Goal: Information Seeking & Learning: Compare options

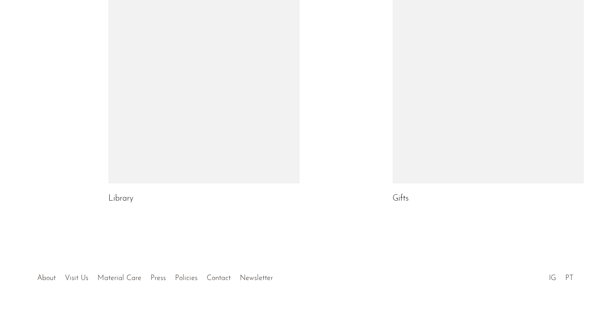
scroll to position [557, 0]
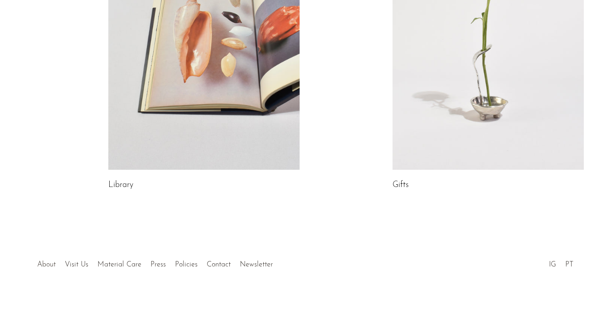
click at [47, 262] on link "About" at bounding box center [46, 264] width 19 height 7
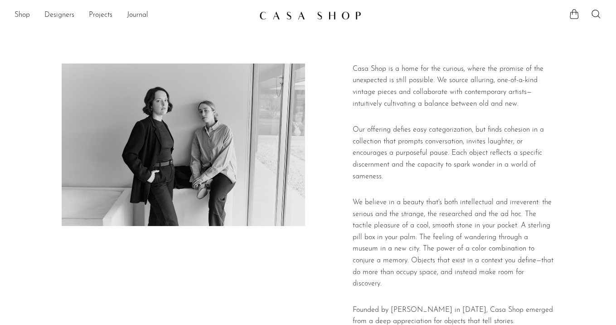
click at [282, 16] on img at bounding box center [310, 15] width 102 height 9
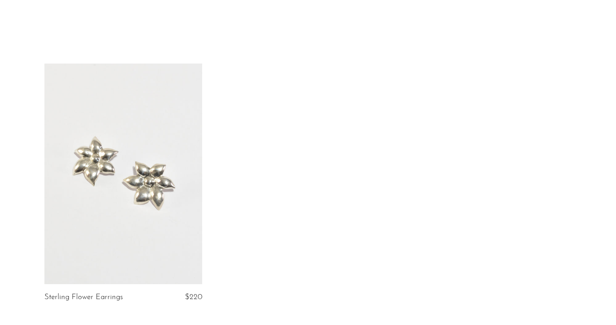
scroll to position [52, 0]
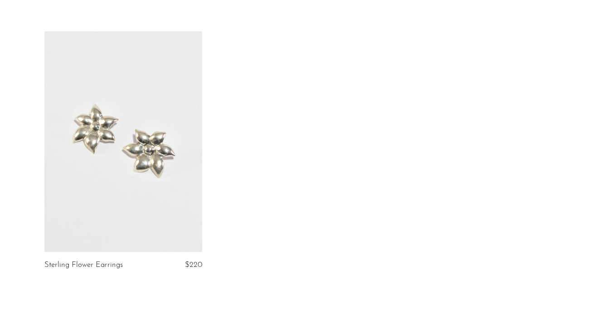
click at [167, 145] on link at bounding box center [123, 141] width 158 height 221
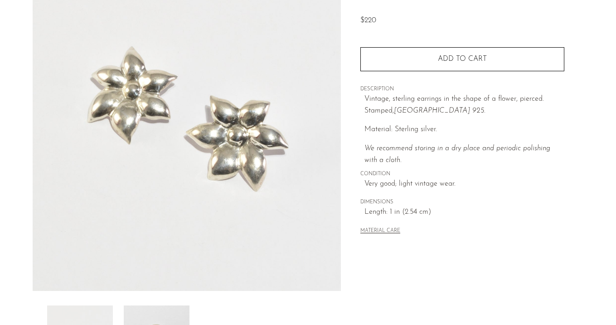
scroll to position [96, 0]
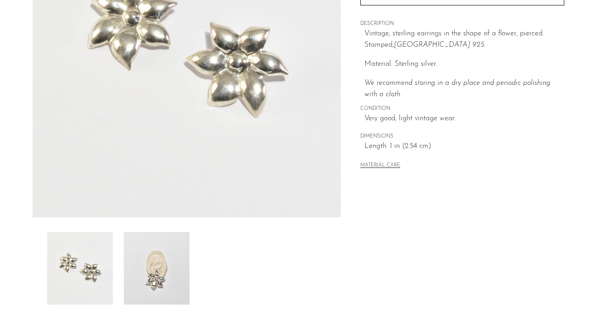
click at [169, 257] on img at bounding box center [157, 268] width 66 height 73
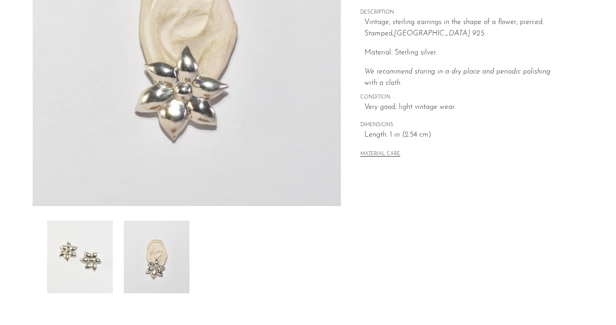
click at [109, 262] on img at bounding box center [80, 256] width 66 height 73
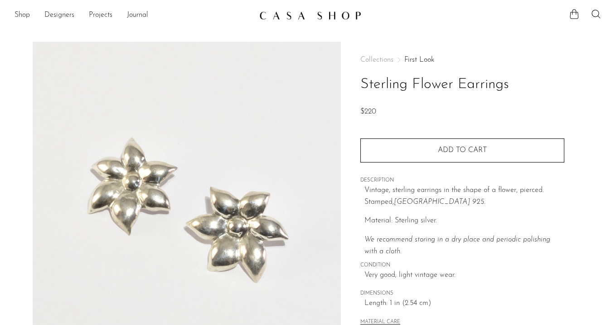
scroll to position [107, 0]
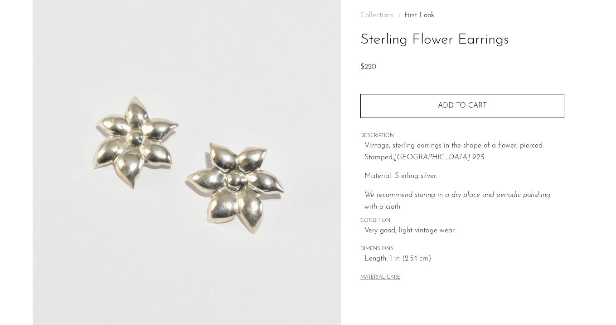
scroll to position [103, 0]
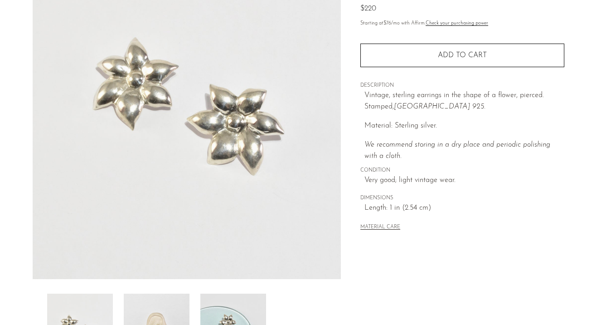
click at [170, 303] on img at bounding box center [157, 329] width 66 height 73
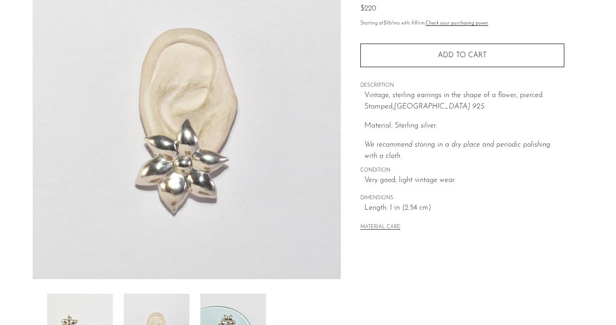
click at [215, 308] on img at bounding box center [233, 329] width 66 height 73
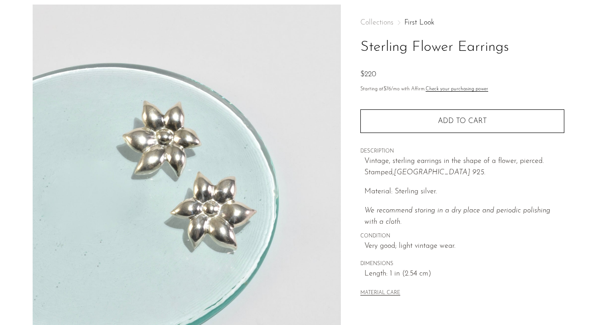
scroll to position [10, 0]
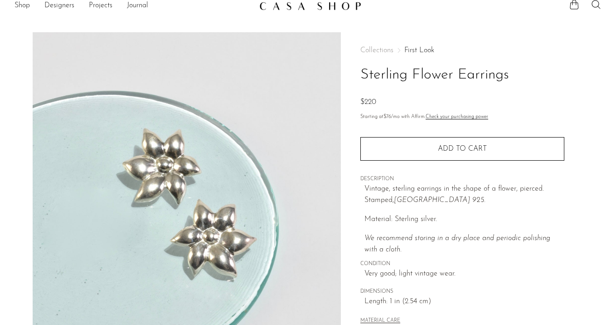
click at [417, 50] on link "First Look" at bounding box center [420, 50] width 30 height 7
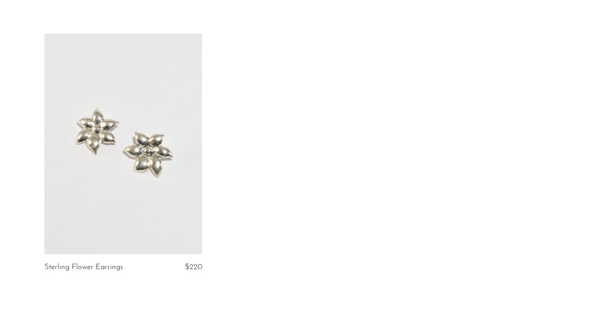
scroll to position [88, 0]
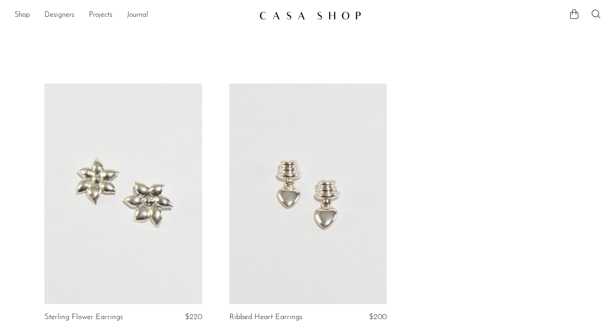
scroll to position [44, 0]
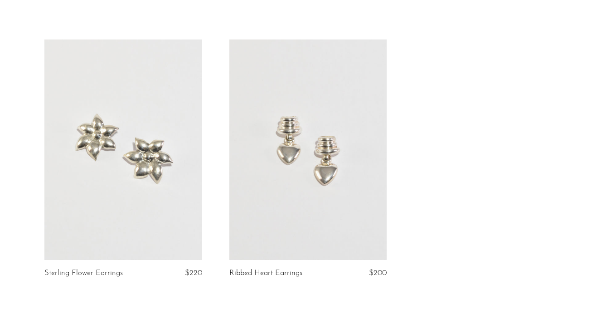
click at [362, 153] on link at bounding box center [308, 149] width 158 height 221
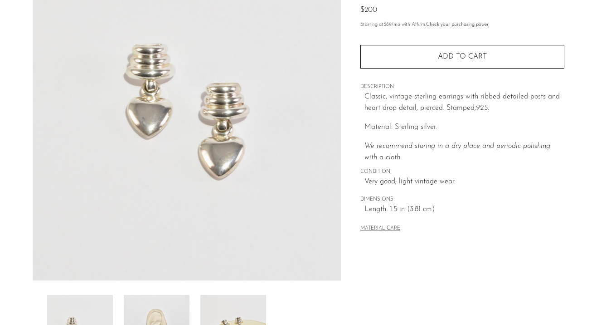
scroll to position [103, 0]
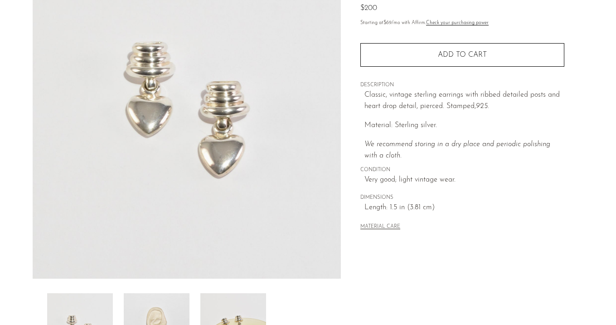
click at [146, 317] on img at bounding box center [157, 329] width 66 height 73
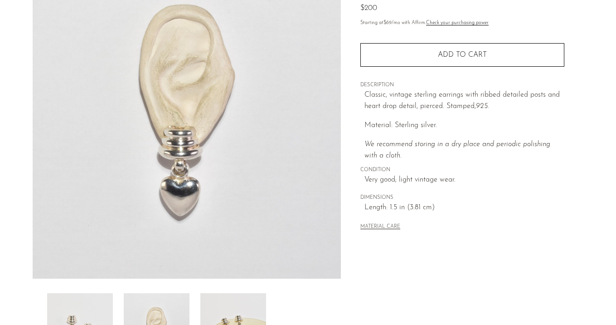
click at [231, 317] on img at bounding box center [233, 329] width 66 height 73
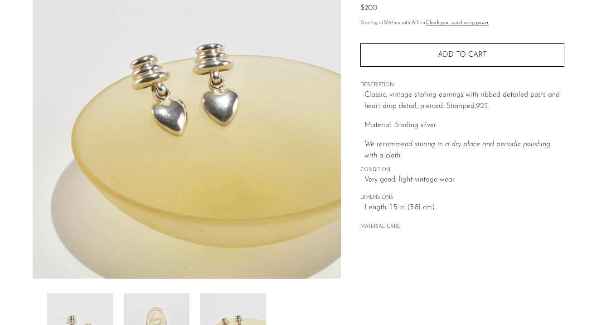
click at [165, 319] on img at bounding box center [157, 329] width 66 height 73
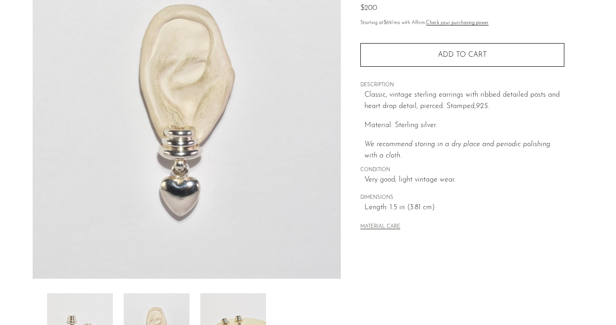
click at [93, 318] on img at bounding box center [80, 329] width 66 height 73
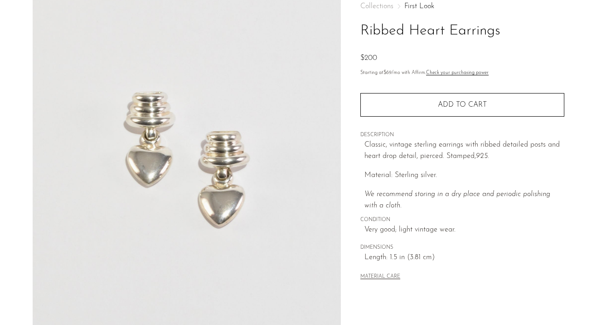
scroll to position [40, 0]
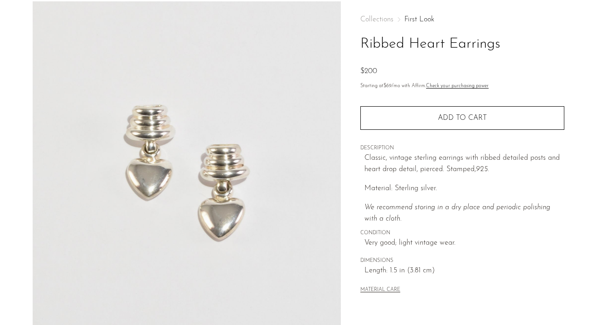
click at [427, 17] on link "First Look" at bounding box center [420, 19] width 30 height 7
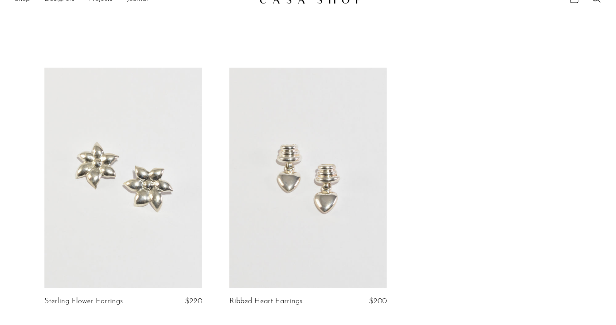
scroll to position [28, 0]
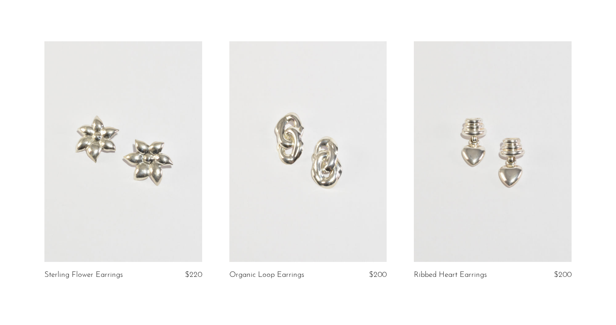
scroll to position [14, 0]
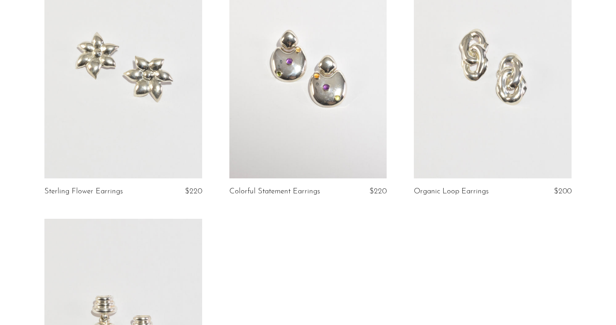
scroll to position [127, 0]
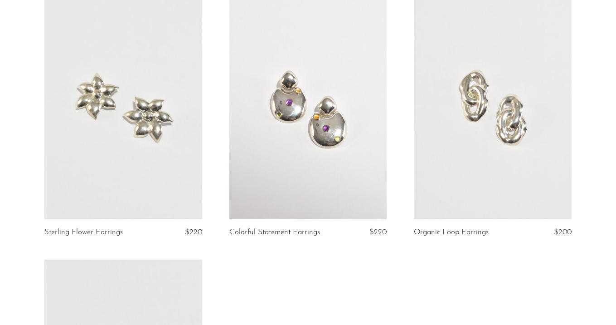
scroll to position [32, 0]
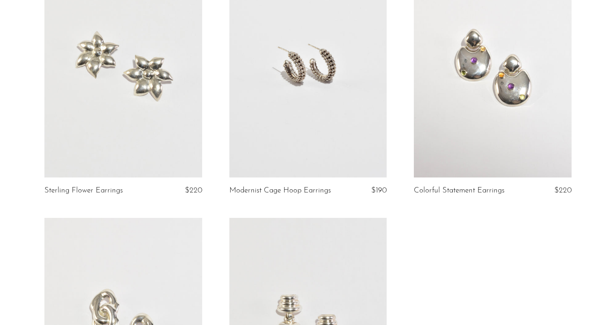
scroll to position [316, 0]
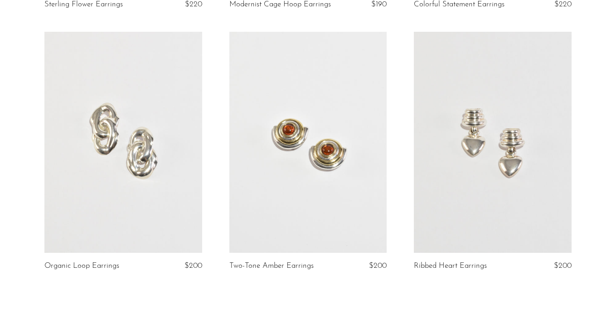
scroll to position [319, 0]
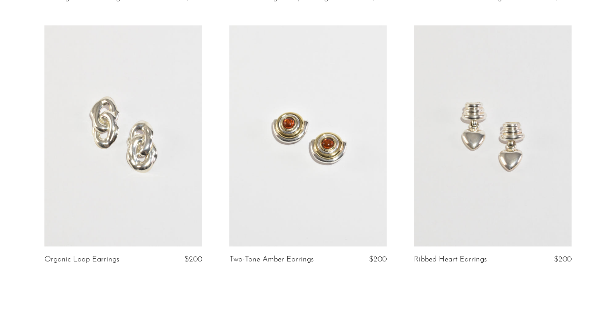
click at [349, 187] on link at bounding box center [308, 135] width 158 height 221
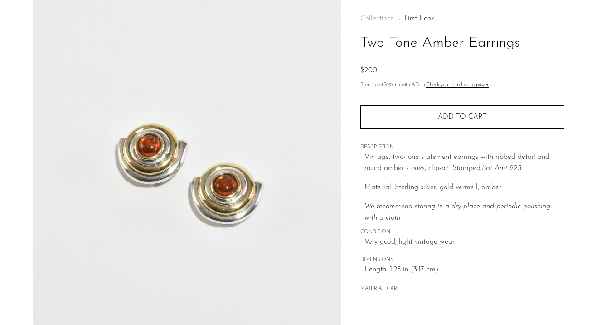
scroll to position [120, 0]
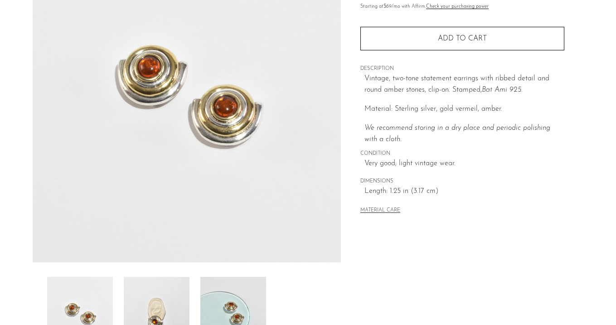
click at [144, 284] on img at bounding box center [157, 313] width 66 height 73
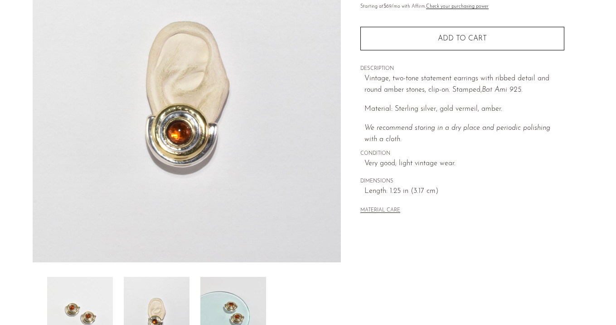
click at [148, 286] on img at bounding box center [157, 313] width 66 height 73
click at [162, 303] on img at bounding box center [157, 313] width 66 height 73
click at [234, 297] on img at bounding box center [233, 313] width 66 height 73
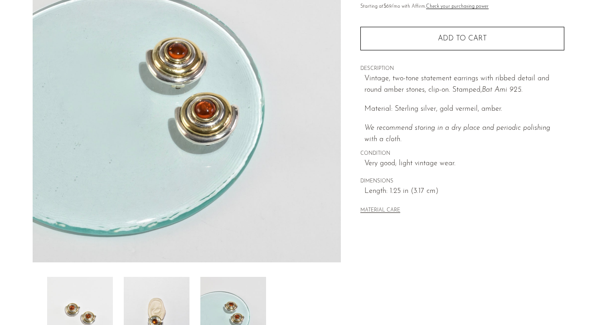
click at [171, 303] on img at bounding box center [157, 313] width 66 height 73
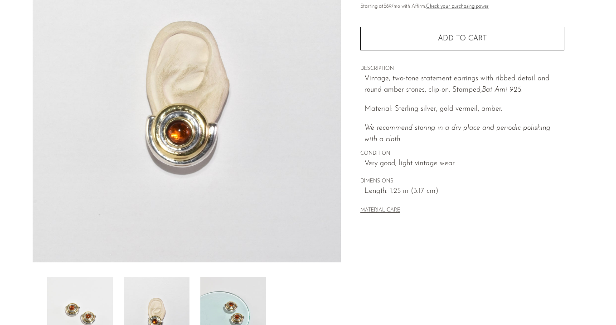
click at [102, 302] on img at bounding box center [80, 313] width 66 height 73
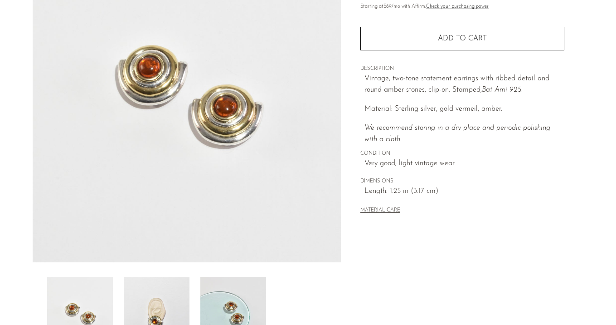
click at [154, 295] on img at bounding box center [157, 313] width 66 height 73
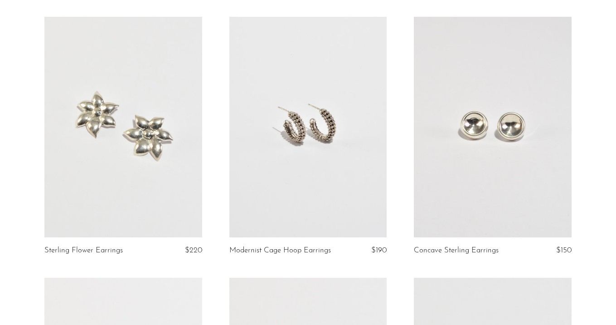
scroll to position [86, 0]
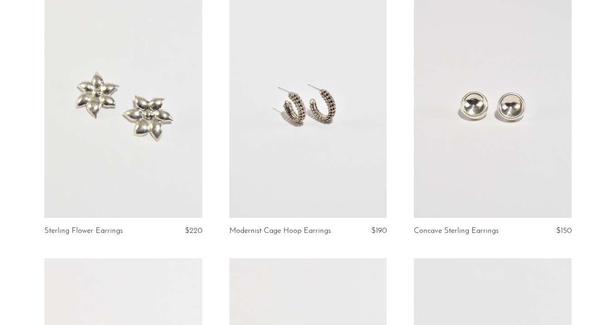
click at [522, 138] on link at bounding box center [493, 107] width 158 height 221
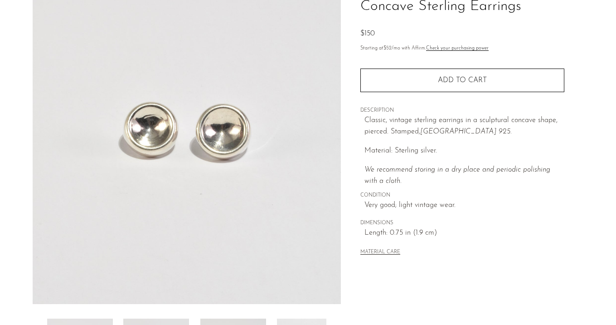
scroll to position [98, 0]
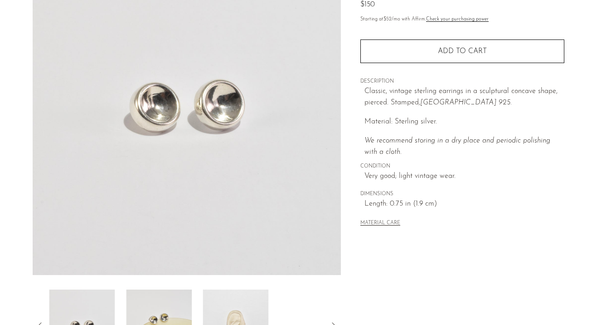
scroll to position [108, 0]
click at [169, 305] on img at bounding box center [157, 324] width 66 height 73
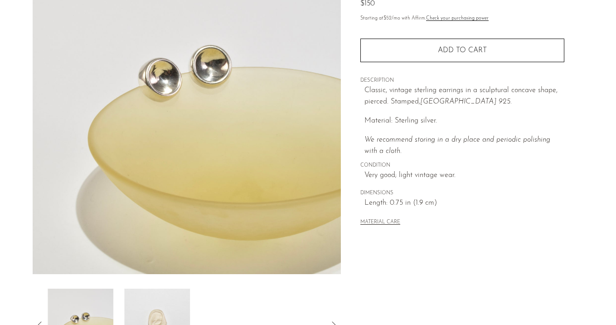
click at [171, 304] on img at bounding box center [157, 324] width 66 height 73
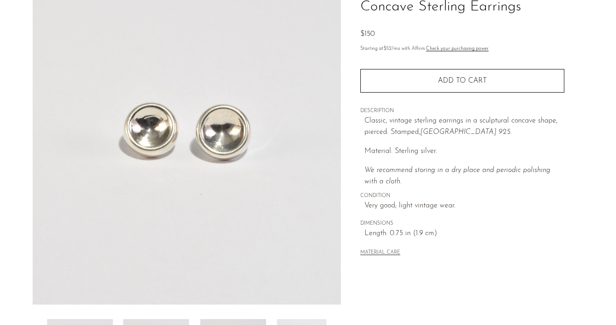
scroll to position [53, 0]
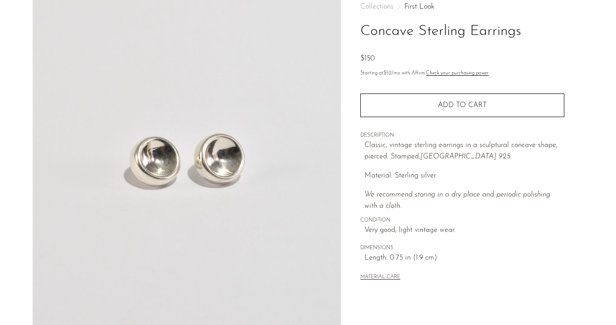
click at [560, 43] on h1 "Concave Sterling Earrings" at bounding box center [463, 31] width 204 height 23
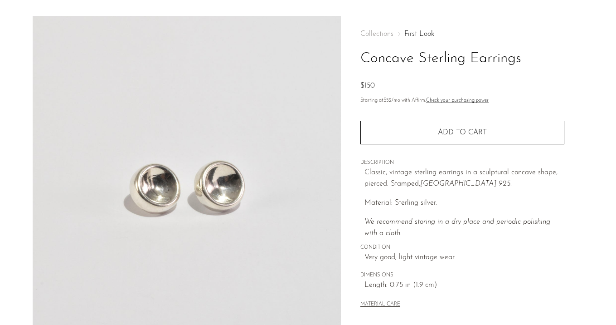
scroll to position [23, 0]
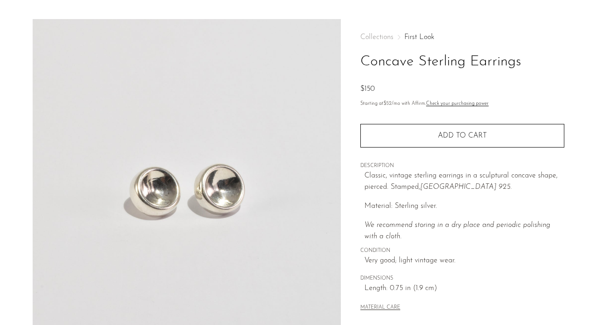
click at [416, 37] on link "First Look" at bounding box center [420, 37] width 30 height 7
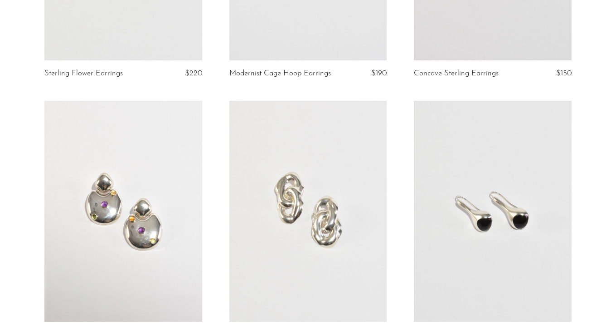
scroll to position [97, 0]
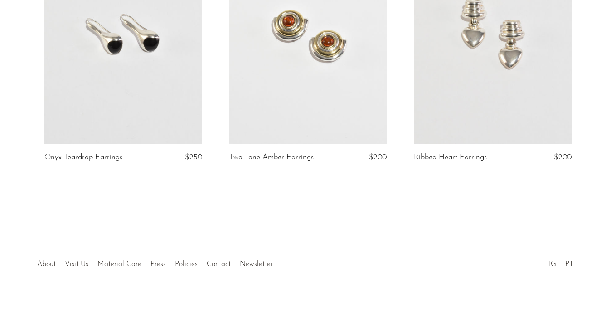
scroll to position [274, 0]
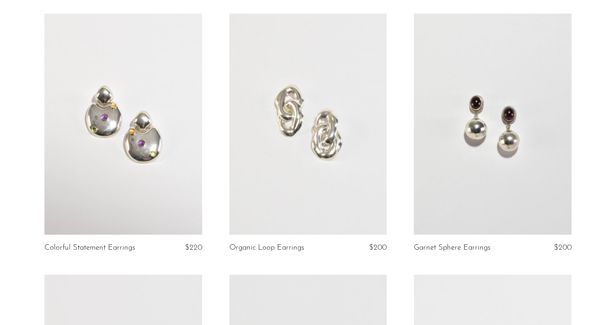
scroll to position [329, 0]
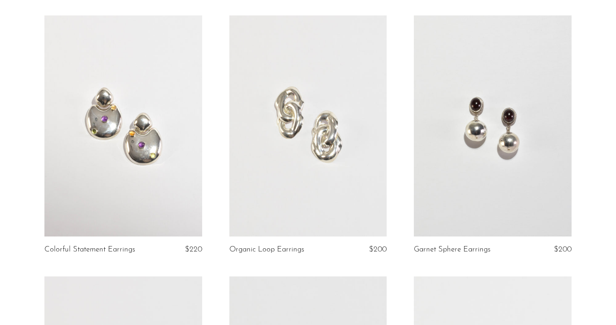
click at [524, 160] on link at bounding box center [493, 125] width 158 height 221
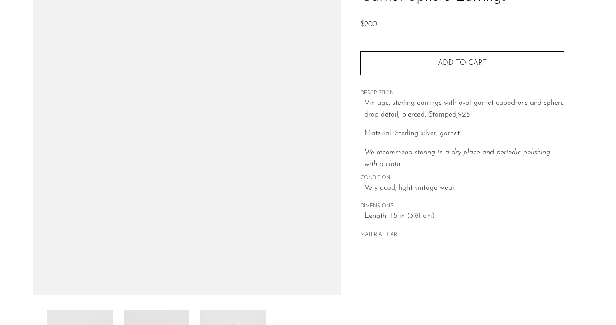
scroll to position [148, 0]
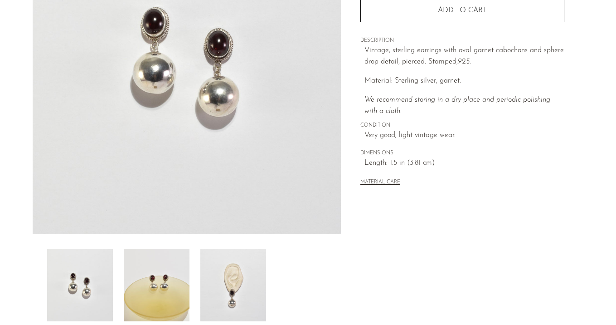
click at [161, 290] on img at bounding box center [157, 285] width 66 height 73
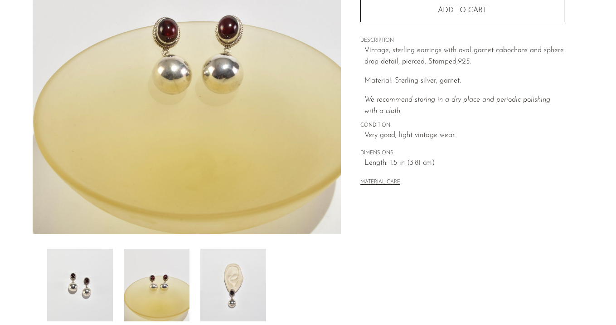
click at [231, 291] on img at bounding box center [233, 285] width 66 height 73
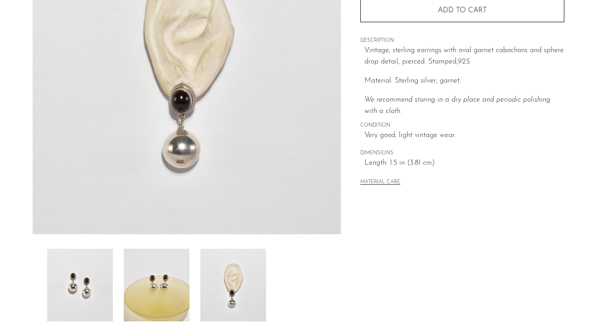
click at [162, 288] on img at bounding box center [157, 285] width 66 height 73
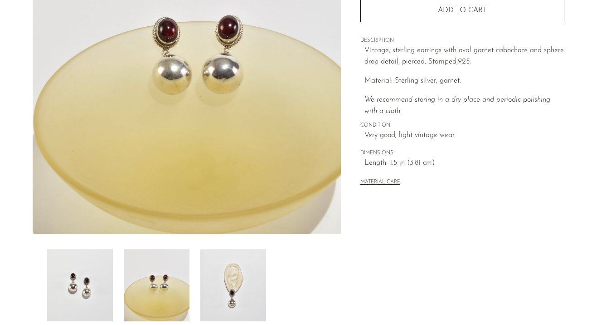
click at [99, 285] on img at bounding box center [80, 285] width 66 height 73
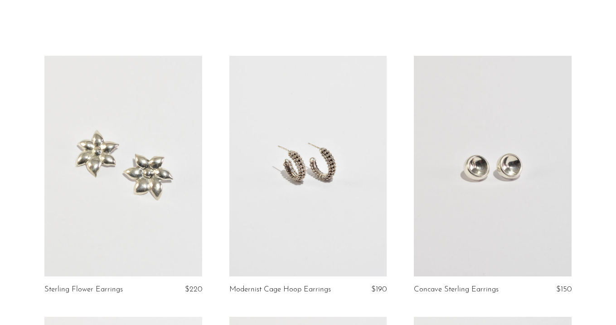
scroll to position [358, 0]
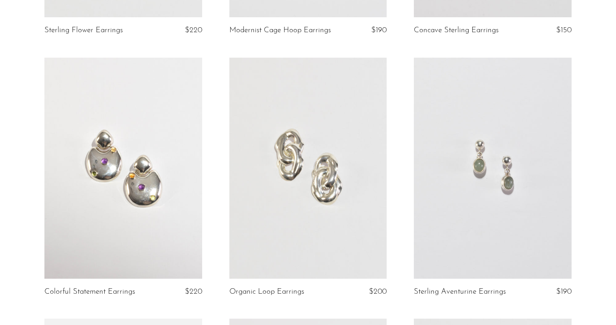
scroll to position [288, 0]
click at [462, 137] on link at bounding box center [493, 167] width 158 height 221
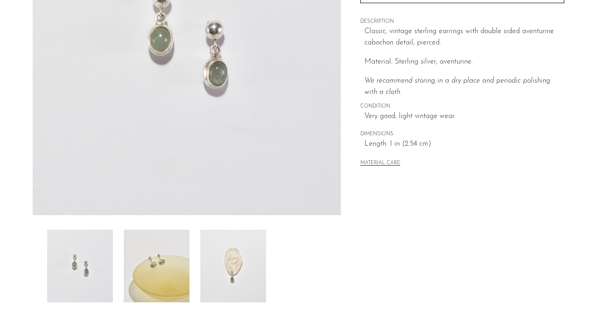
scroll to position [124, 0]
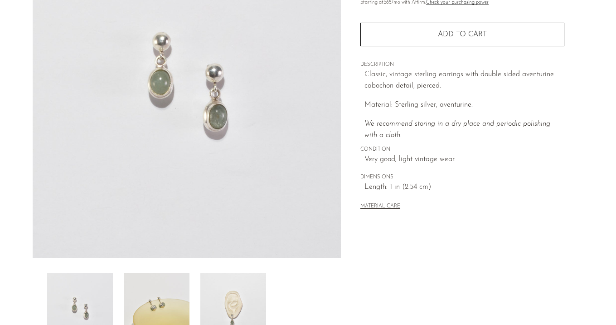
click at [172, 288] on img at bounding box center [157, 309] width 66 height 73
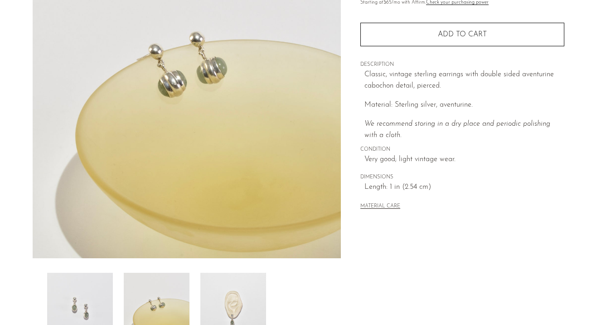
click at [230, 293] on img at bounding box center [233, 309] width 66 height 73
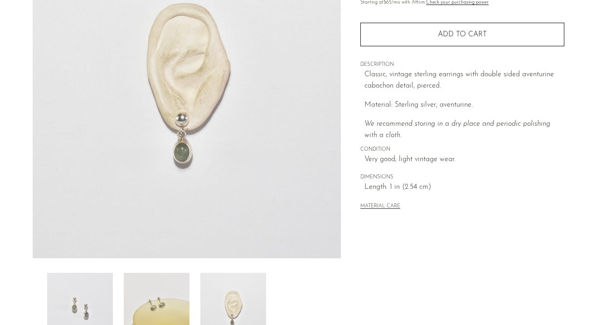
click at [158, 294] on img at bounding box center [157, 309] width 66 height 73
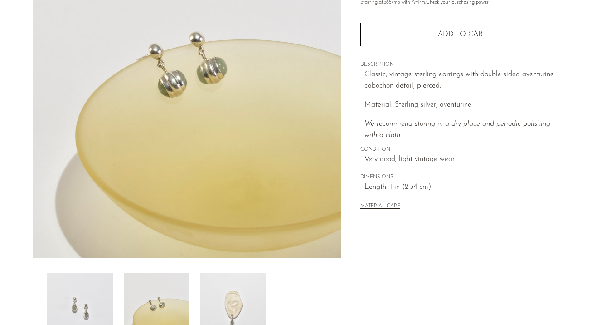
click at [103, 297] on img at bounding box center [80, 309] width 66 height 73
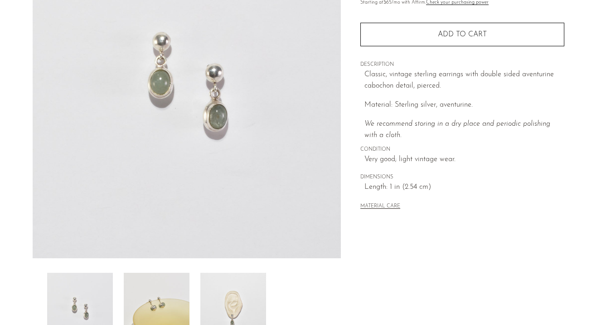
scroll to position [68, 0]
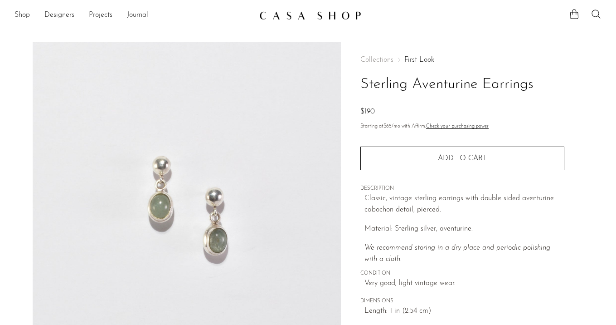
click at [430, 55] on div "Collections First Look Sterling Aventurine Earrings $190 Starting at $65 /mo wi…" at bounding box center [463, 196] width 204 height 308
click at [418, 57] on link "First Look" at bounding box center [420, 59] width 30 height 7
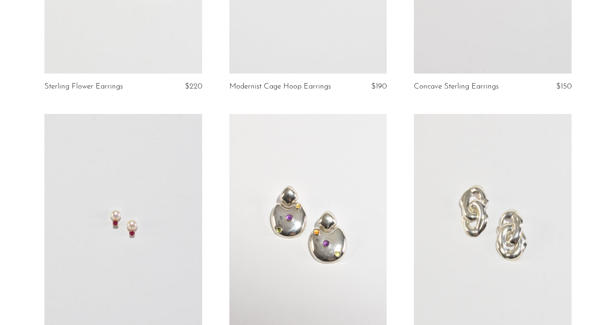
scroll to position [328, 0]
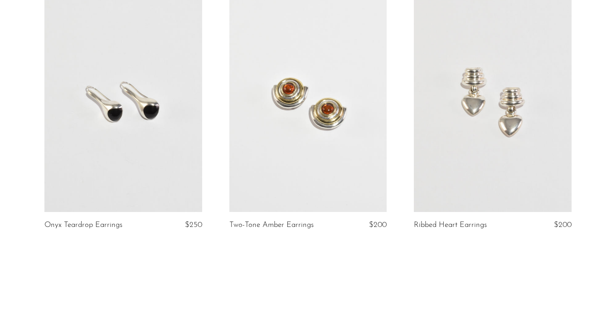
scroll to position [942, 0]
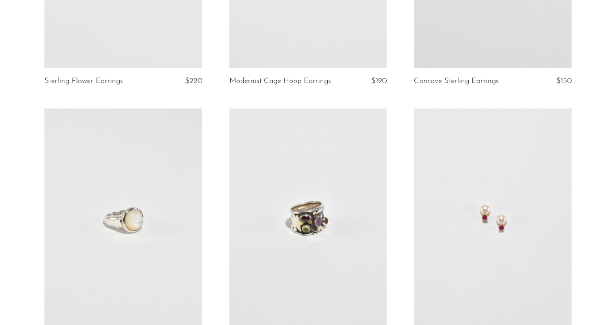
scroll to position [344, 0]
